Goal: Information Seeking & Learning: Learn about a topic

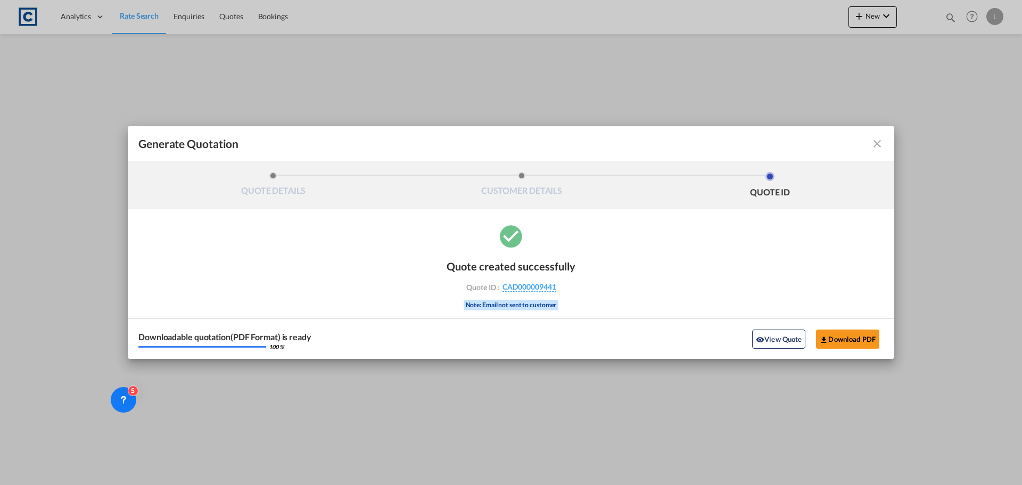
click at [881, 138] on md-icon "icon-close fg-AAA8AD cursor m-0" at bounding box center [877, 143] width 13 height 13
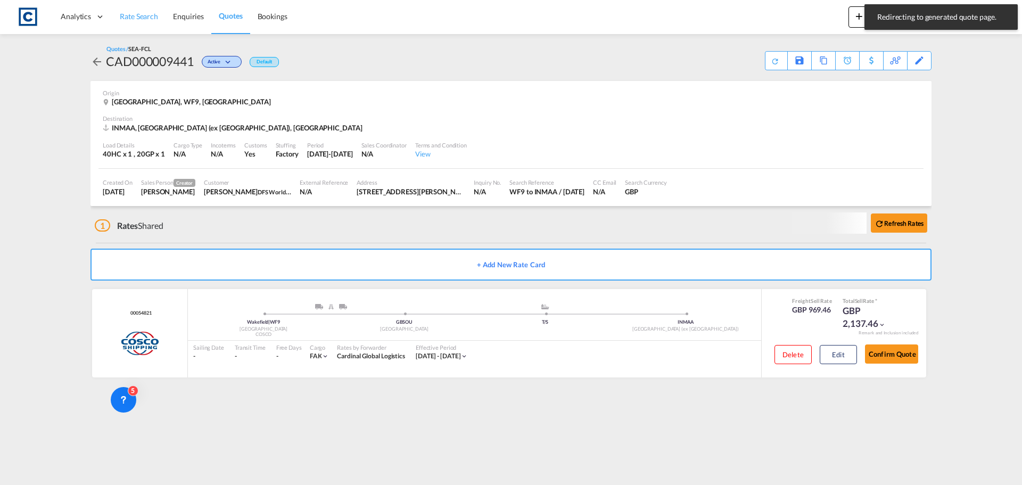
click at [147, 16] on span "Rate Search" at bounding box center [139, 16] width 38 height 9
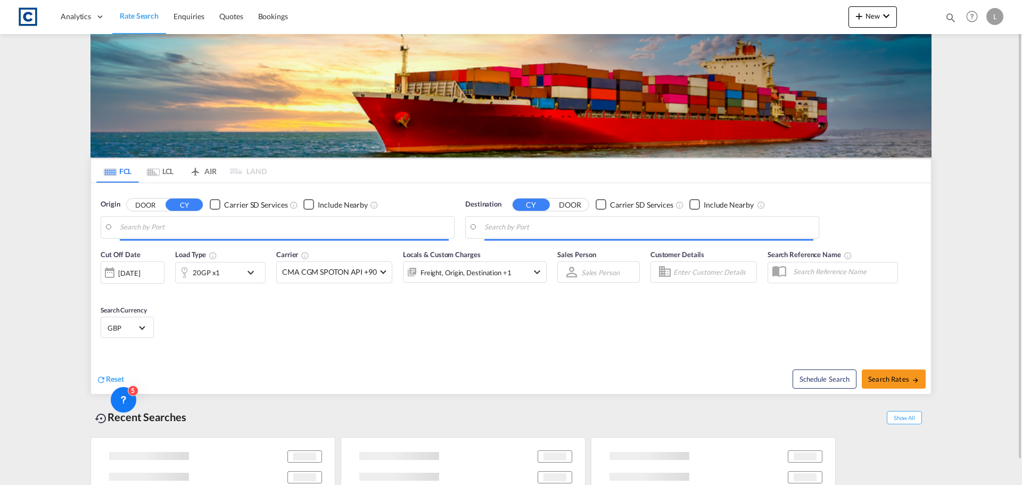
type input "GB-WF9, [GEOGRAPHIC_DATA]"
type input "[GEOGRAPHIC_DATA] (ex [GEOGRAPHIC_DATA]), INMAA"
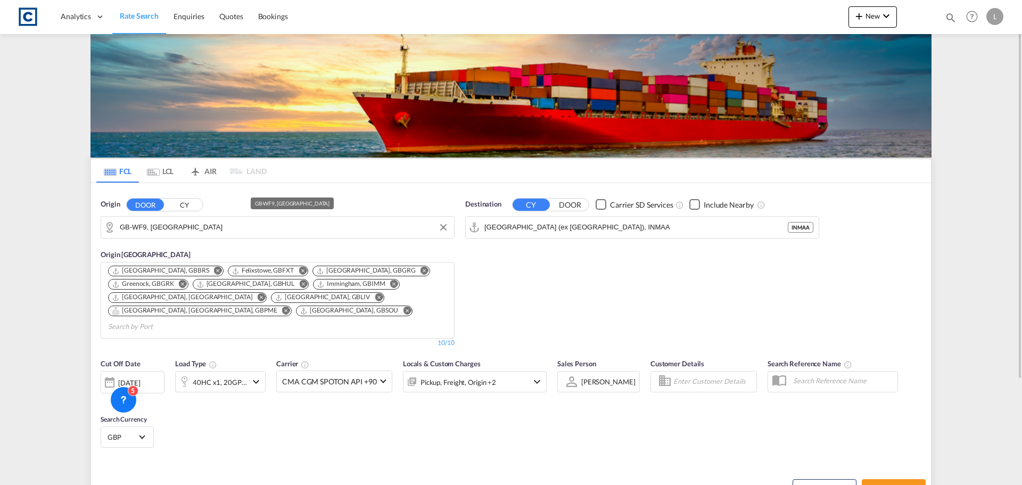
click at [146, 227] on input "GB-WF9, [GEOGRAPHIC_DATA]" at bounding box center [284, 227] width 329 height 16
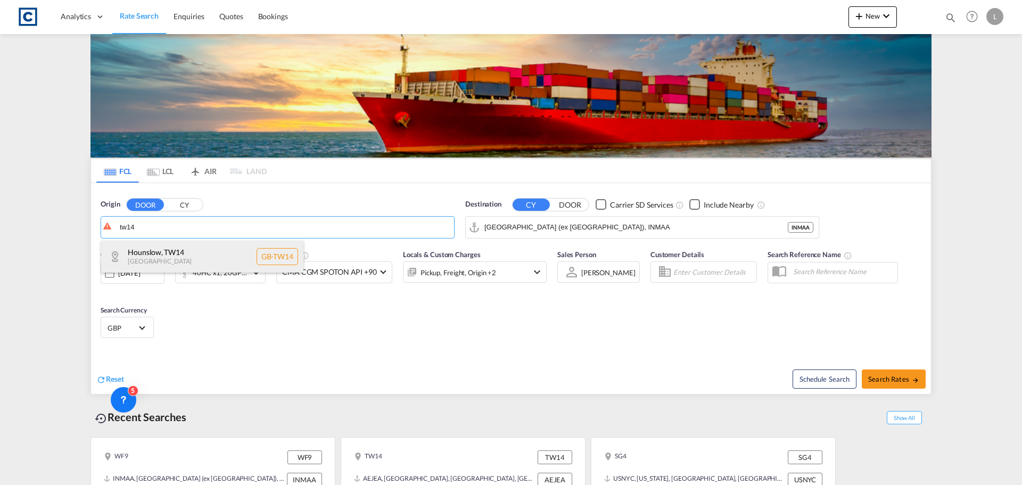
drag, startPoint x: 163, startPoint y: 252, endPoint x: 199, endPoint y: 251, distance: 35.1
click at [167, 252] on div "Hounslow , TW14 [GEOGRAPHIC_DATA] [GEOGRAPHIC_DATA]-TW14" at bounding box center [202, 257] width 202 height 32
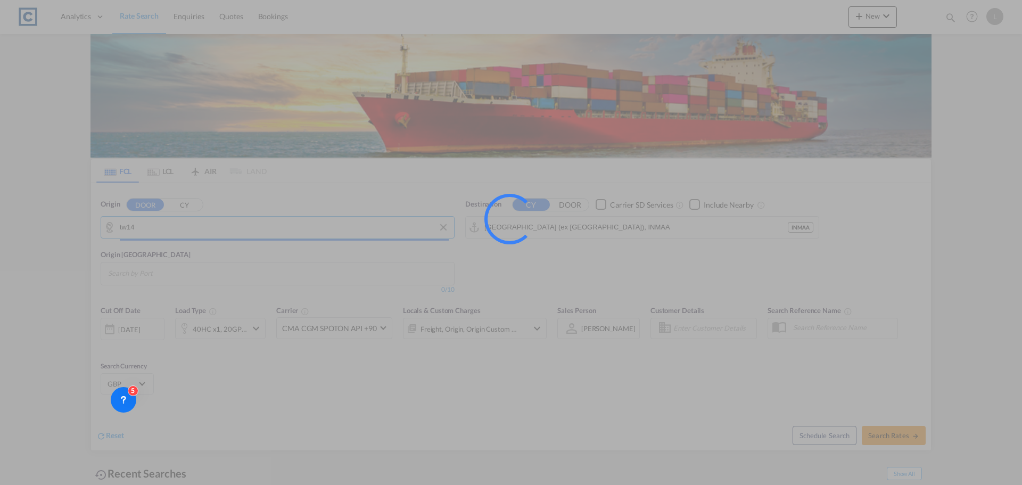
type input "GB-TW14, Hounslow"
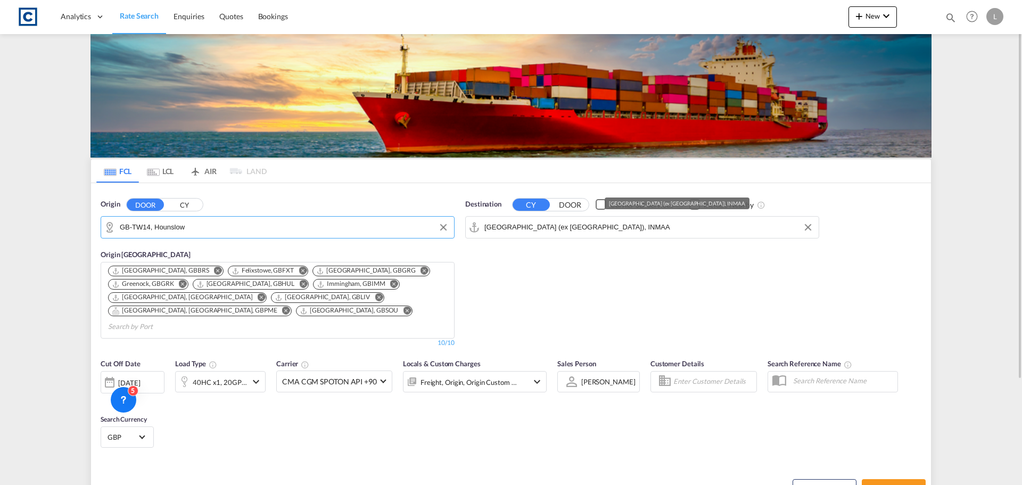
click at [598, 220] on input "[GEOGRAPHIC_DATA] (ex [GEOGRAPHIC_DATA]), INMAA" at bounding box center [648, 227] width 329 height 16
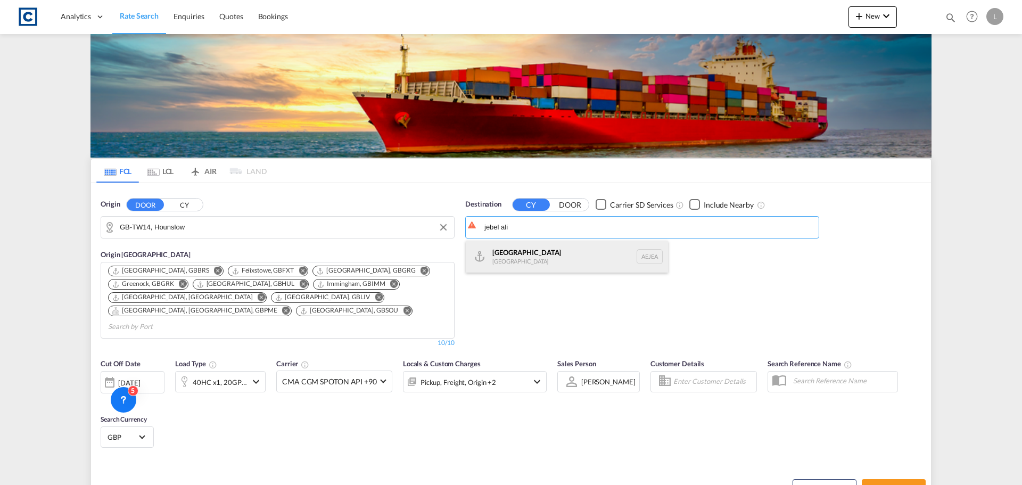
click at [576, 254] on div "[GEOGRAPHIC_DATA] [GEOGRAPHIC_DATA]" at bounding box center [567, 257] width 202 height 32
type input "[GEOGRAPHIC_DATA], [GEOGRAPHIC_DATA]"
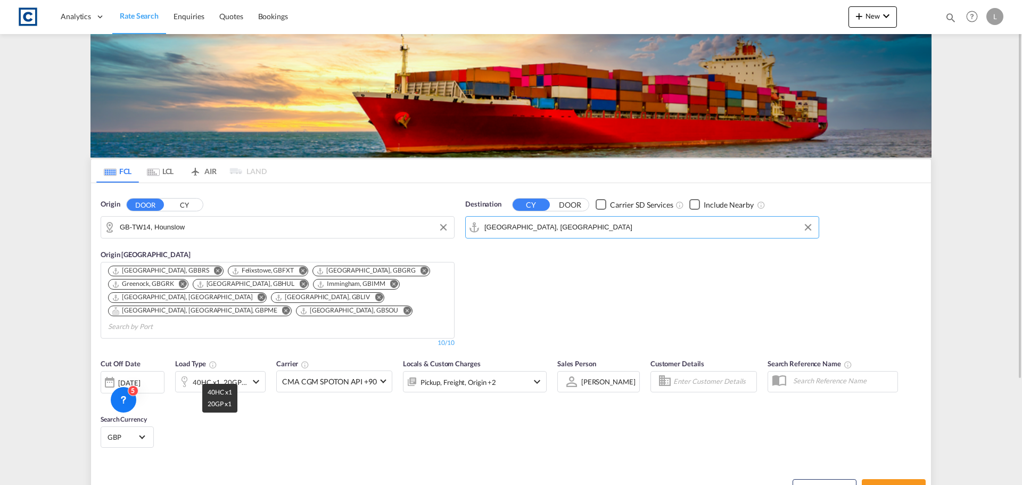
click at [241, 375] on div "40HC x1, 20GP x1" at bounding box center [220, 382] width 54 height 15
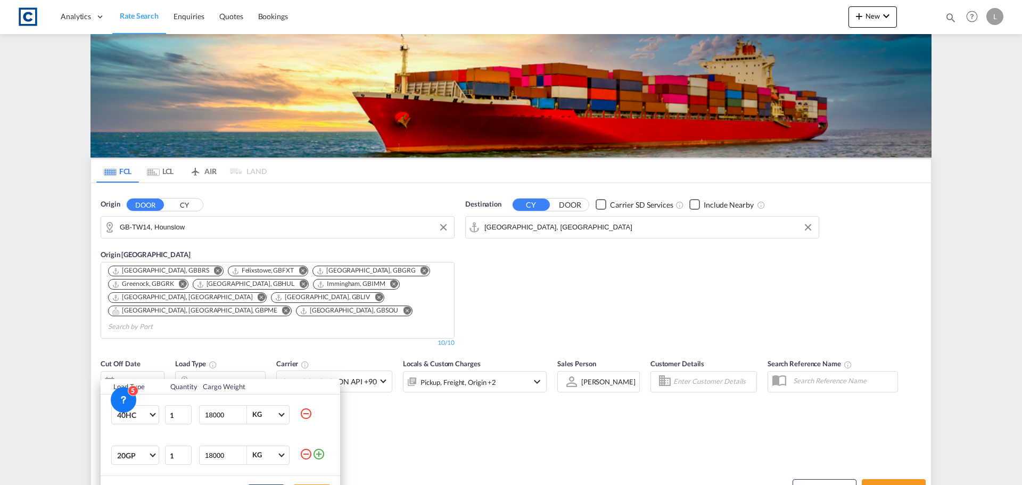
click at [304, 453] on md-icon "icon-minus-circle-outline" at bounding box center [306, 454] width 13 height 13
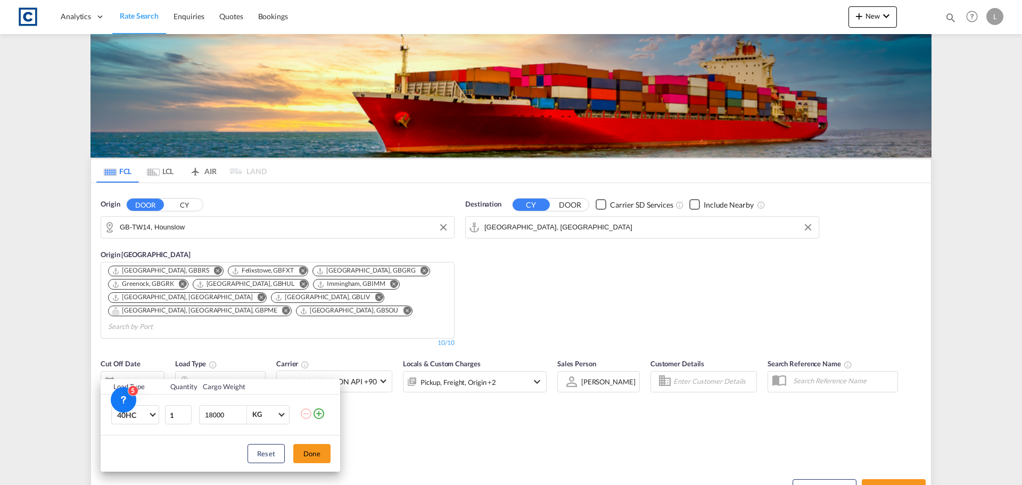
click at [889, 481] on div "Load Type Quantity Cargo Weight 40HC 20GP 40GP 40HC 45HC 20RE 40RE 40HR 20OT 40…" at bounding box center [511, 242] width 1022 height 485
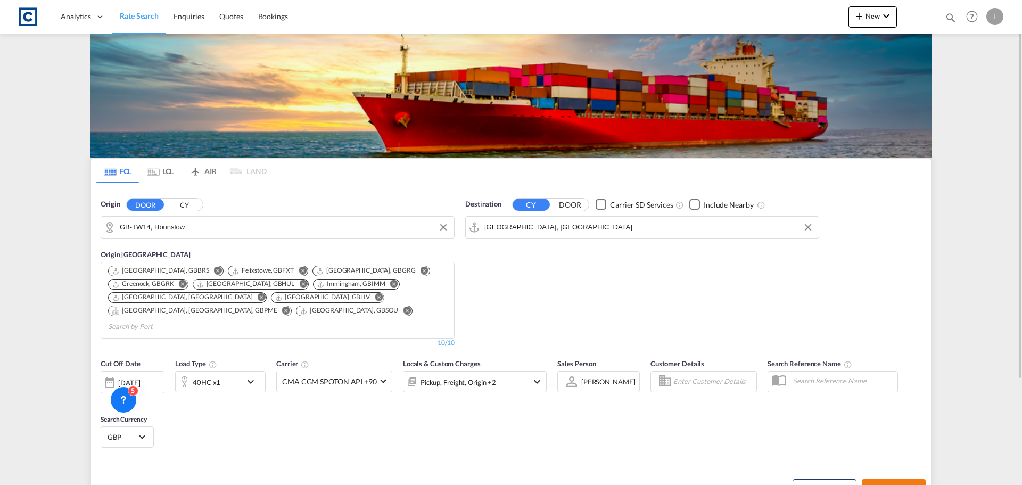
click at [898, 484] on span "Search Rates" at bounding box center [893, 488] width 51 height 9
type input "TW14 to AEJEA / [DATE]"
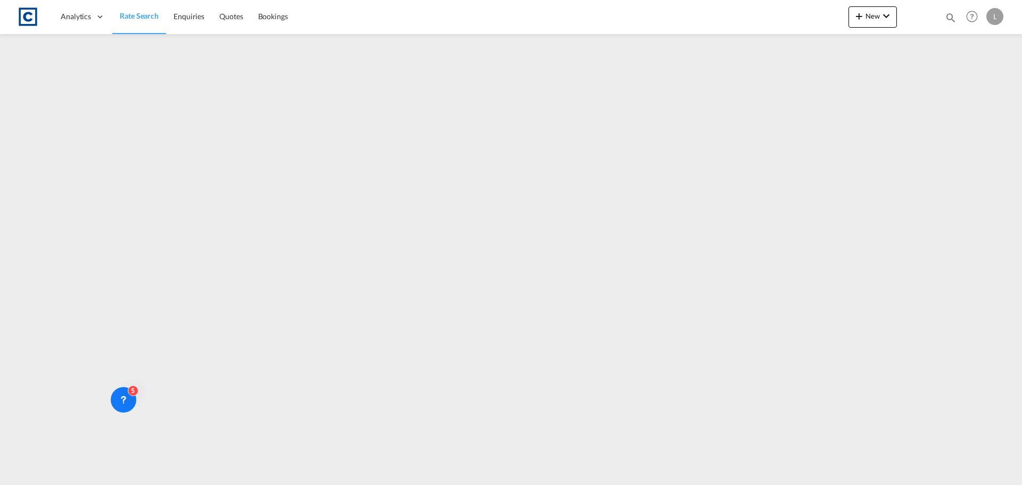
click at [133, 15] on span "Rate Search" at bounding box center [139, 15] width 39 height 9
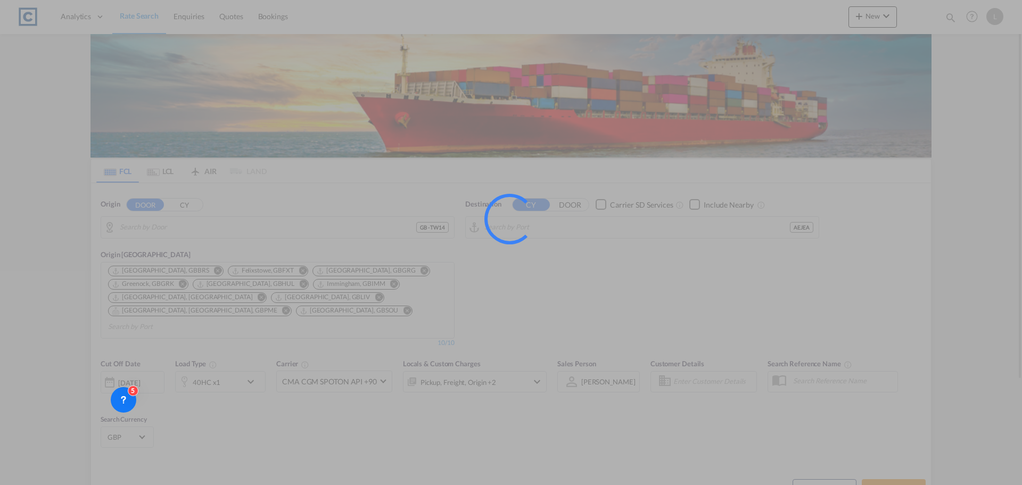
type input "GB-TW14, Hounslow"
type input "[GEOGRAPHIC_DATA], [GEOGRAPHIC_DATA]"
